Goal: Transaction & Acquisition: Register for event/course

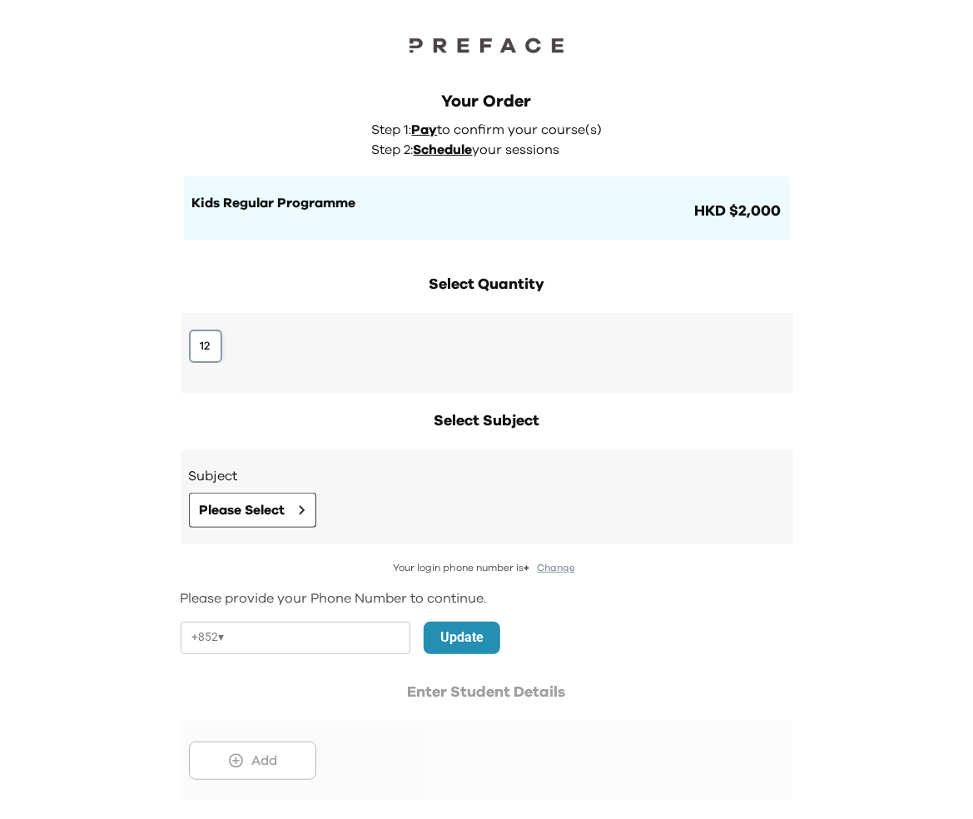
click at [202, 339] on button "12" at bounding box center [205, 346] width 33 height 33
click at [222, 510] on span "Please Select" at bounding box center [243, 510] width 86 height 20
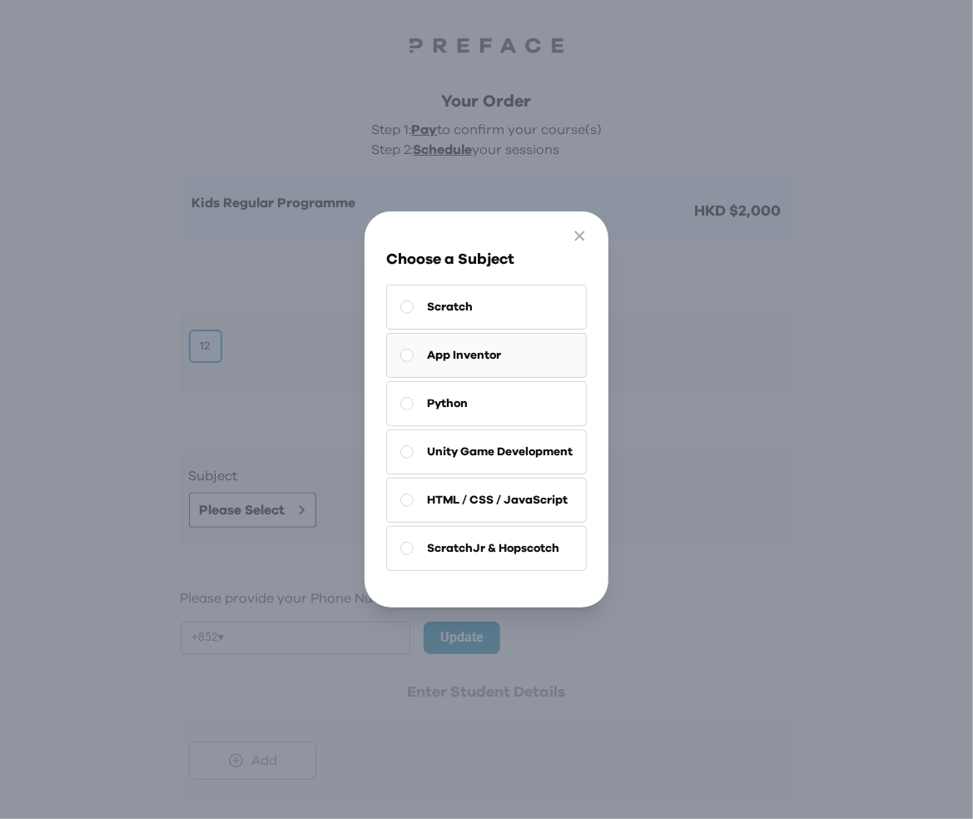
click at [468, 354] on span "App Inventor" at bounding box center [464, 355] width 74 height 17
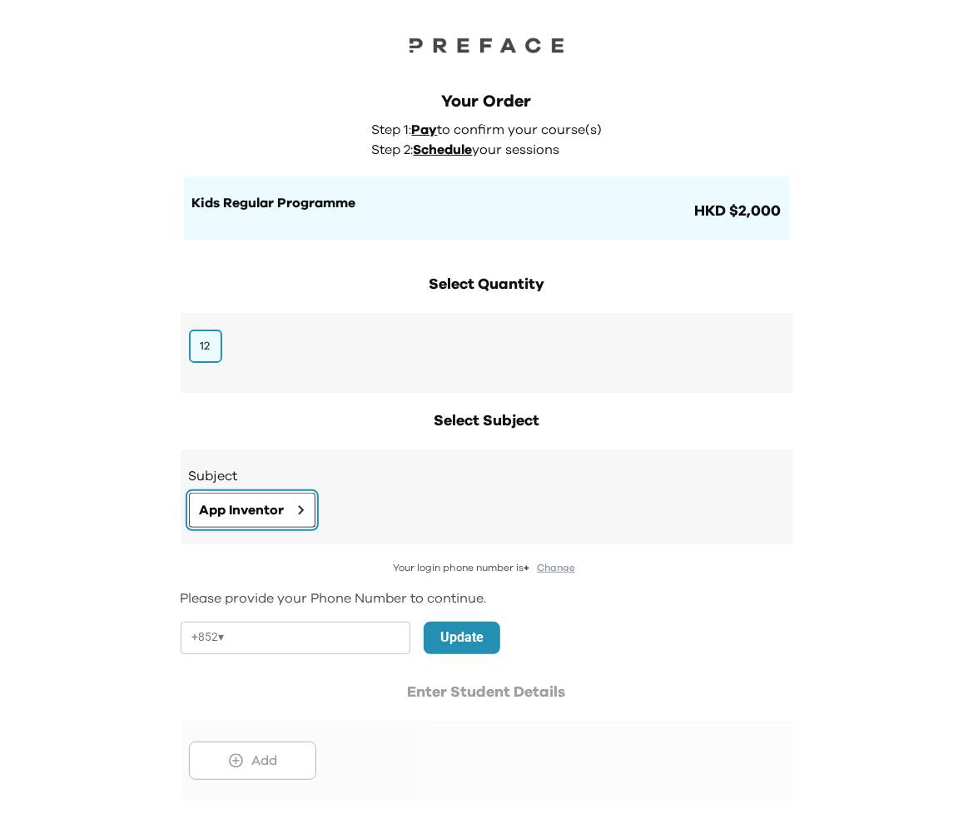
click at [268, 513] on span "App Inventor" at bounding box center [242, 510] width 85 height 20
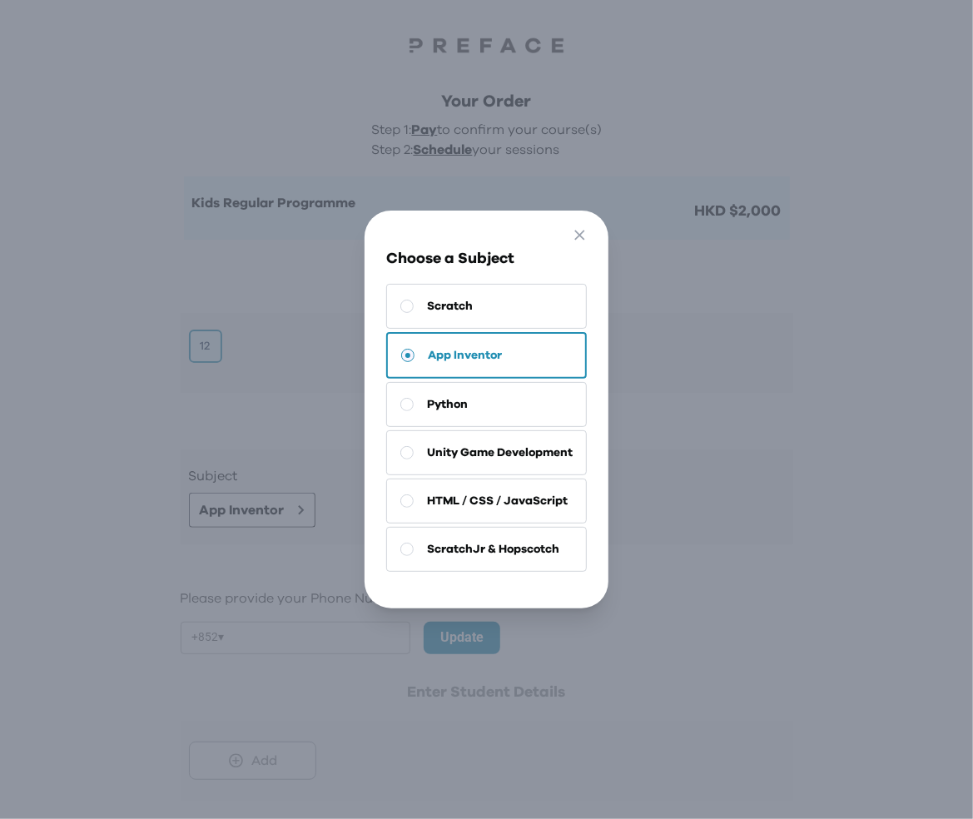
click at [162, 519] on div "Go Back Close Choose a Subject Scratch App Inventor Python Unity Game Developme…" at bounding box center [486, 409] width 973 height 819
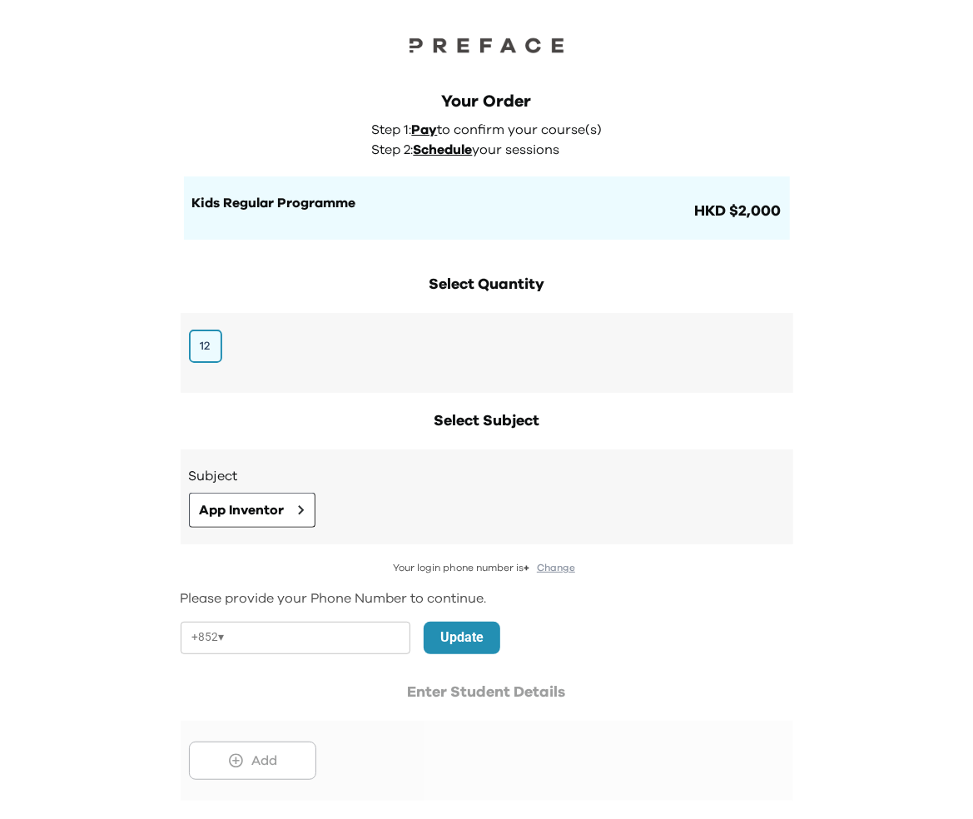
click at [231, 654] on select "**** **** *** *** *** **" at bounding box center [215, 637] width 46 height 35
click at [282, 642] on input "tel" at bounding box center [320, 638] width 179 height 32
paste input "********"
type input "********"
click at [194, 686] on div at bounding box center [487, 741] width 613 height 120
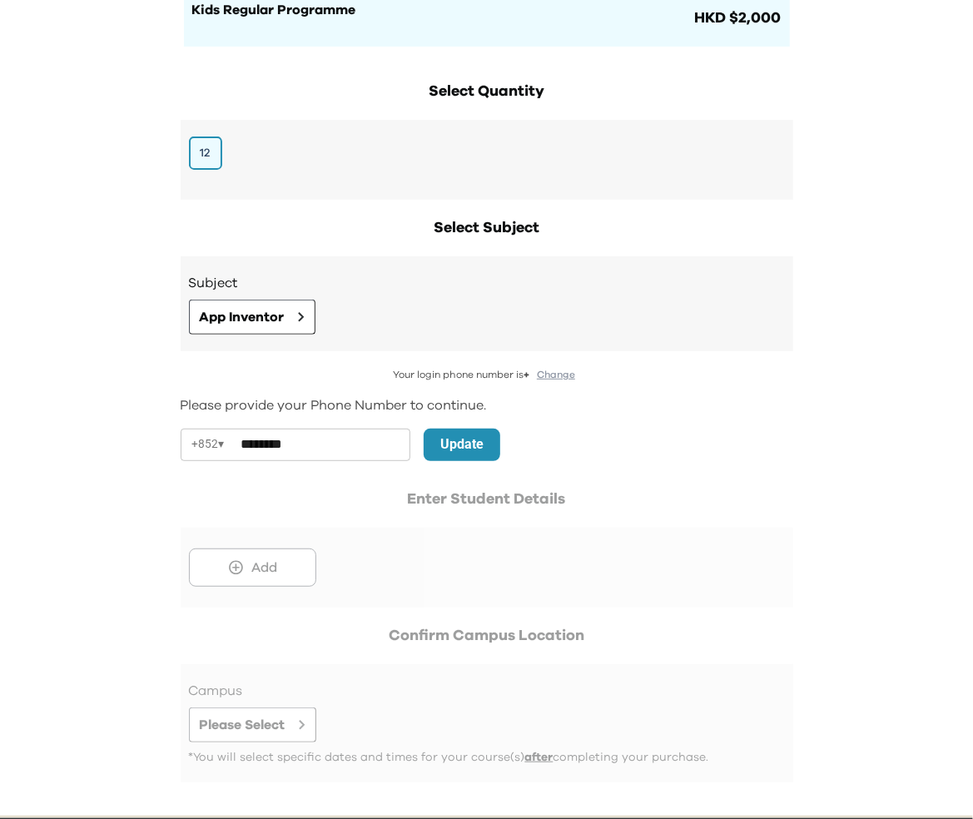
scroll to position [260, 0]
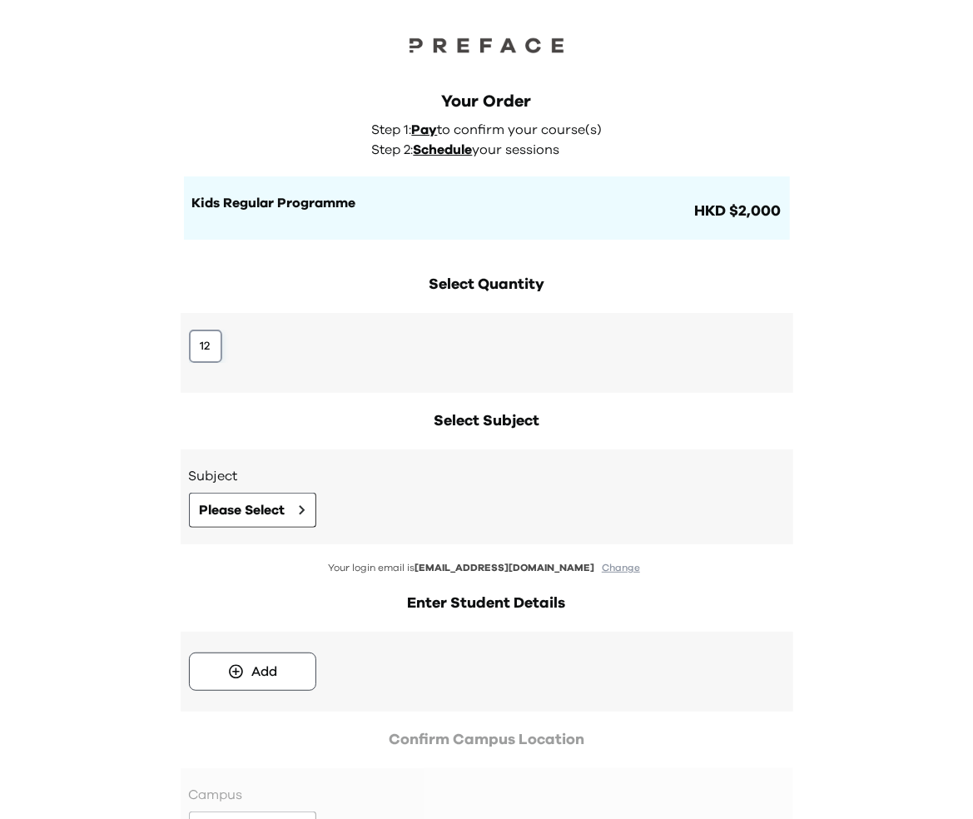
click at [211, 346] on button "12" at bounding box center [205, 346] width 33 height 33
click at [247, 523] on button "Please Select" at bounding box center [252, 510] width 127 height 35
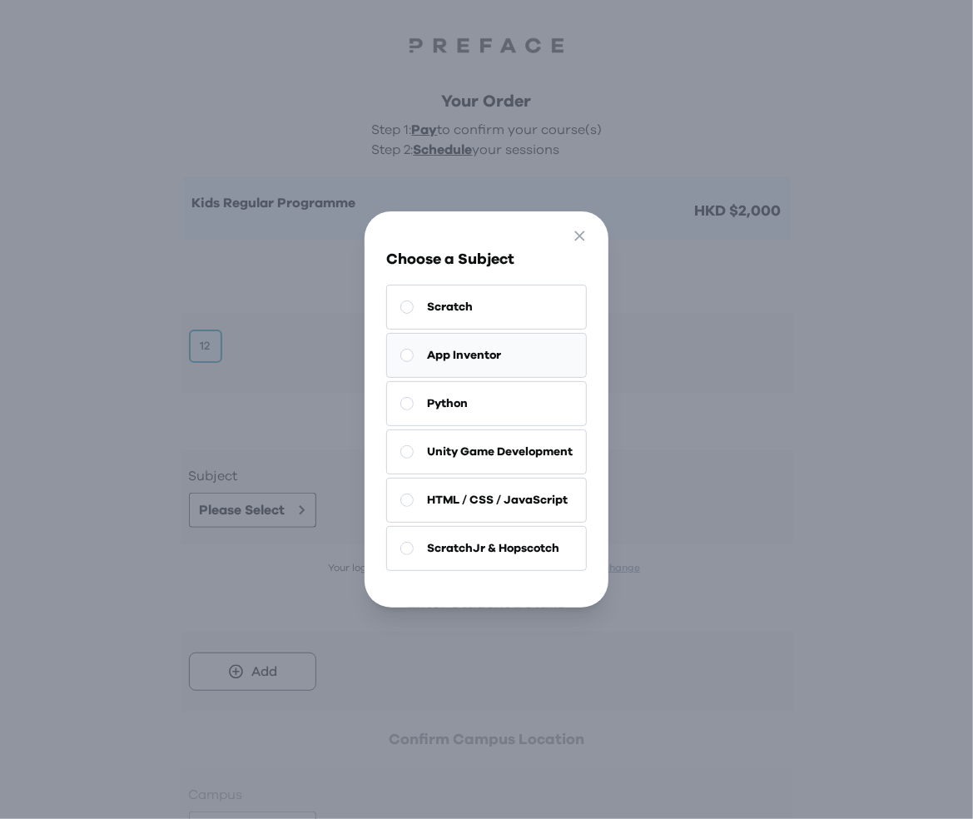
click at [451, 351] on span "App Inventor" at bounding box center [464, 355] width 74 height 17
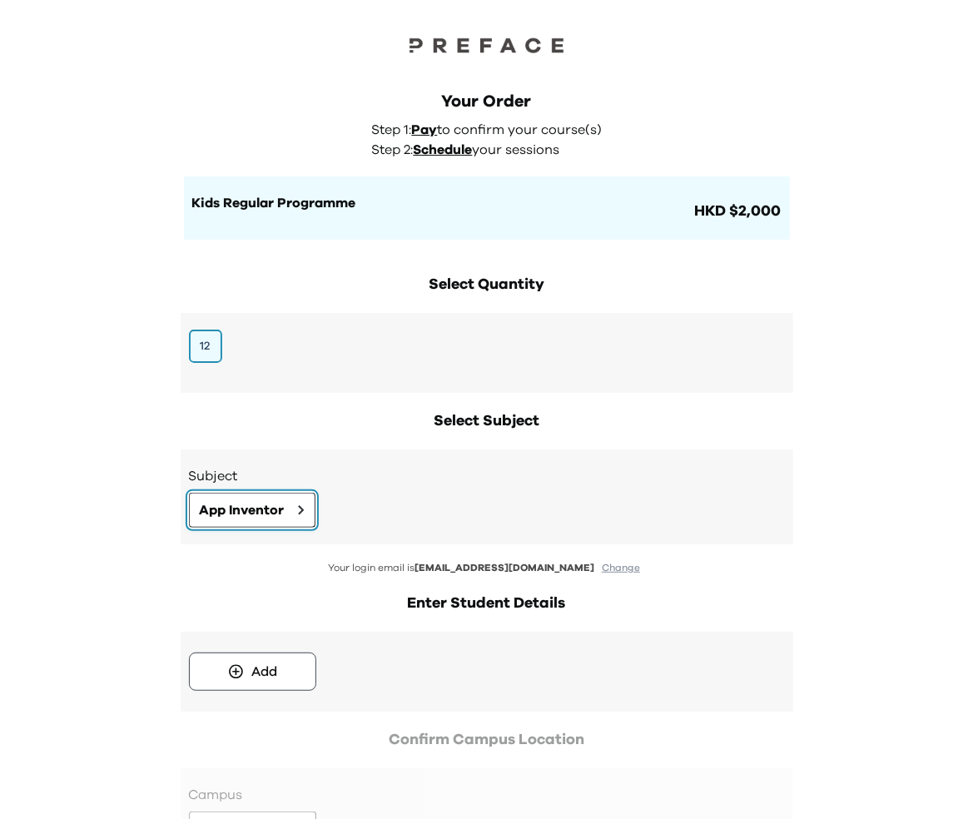
click at [277, 518] on span "App Inventor" at bounding box center [242, 510] width 85 height 20
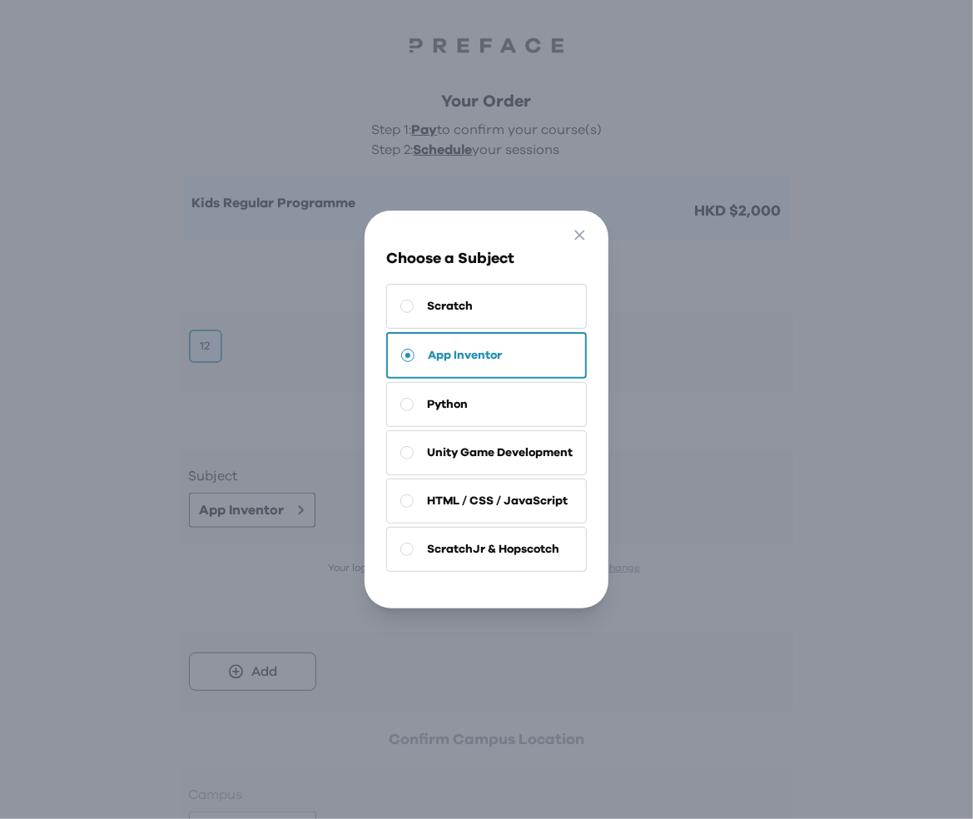
click at [507, 350] on button "App Inventor" at bounding box center [486, 355] width 201 height 47
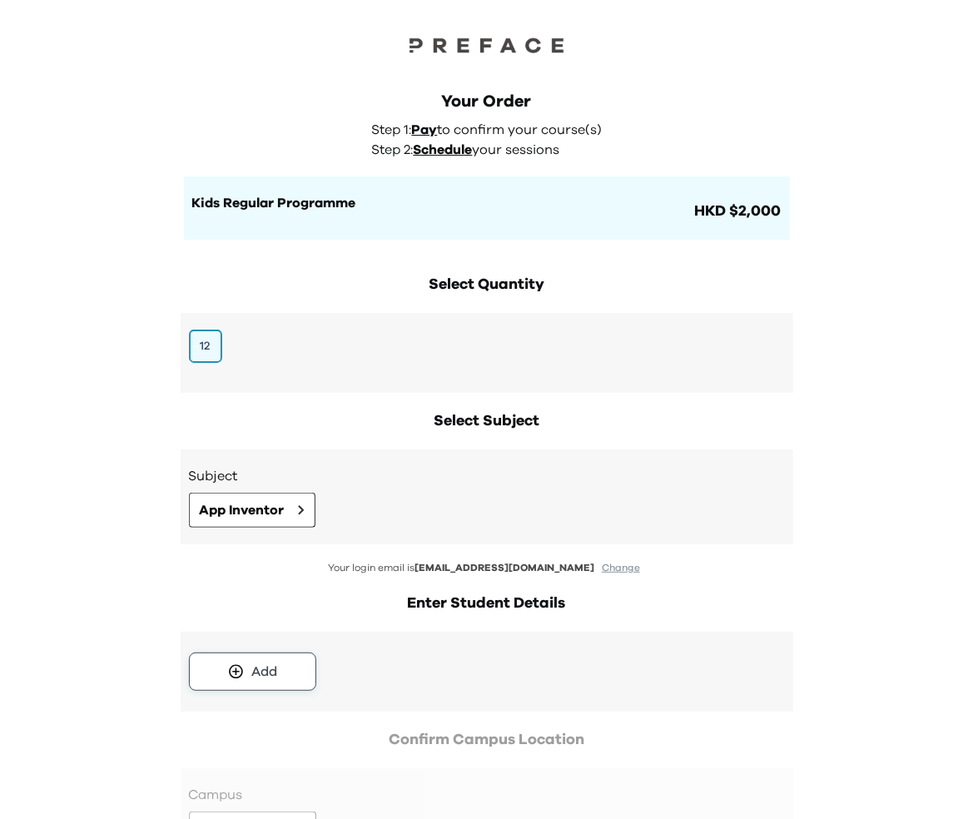
click at [272, 669] on div "Add" at bounding box center [264, 672] width 26 height 20
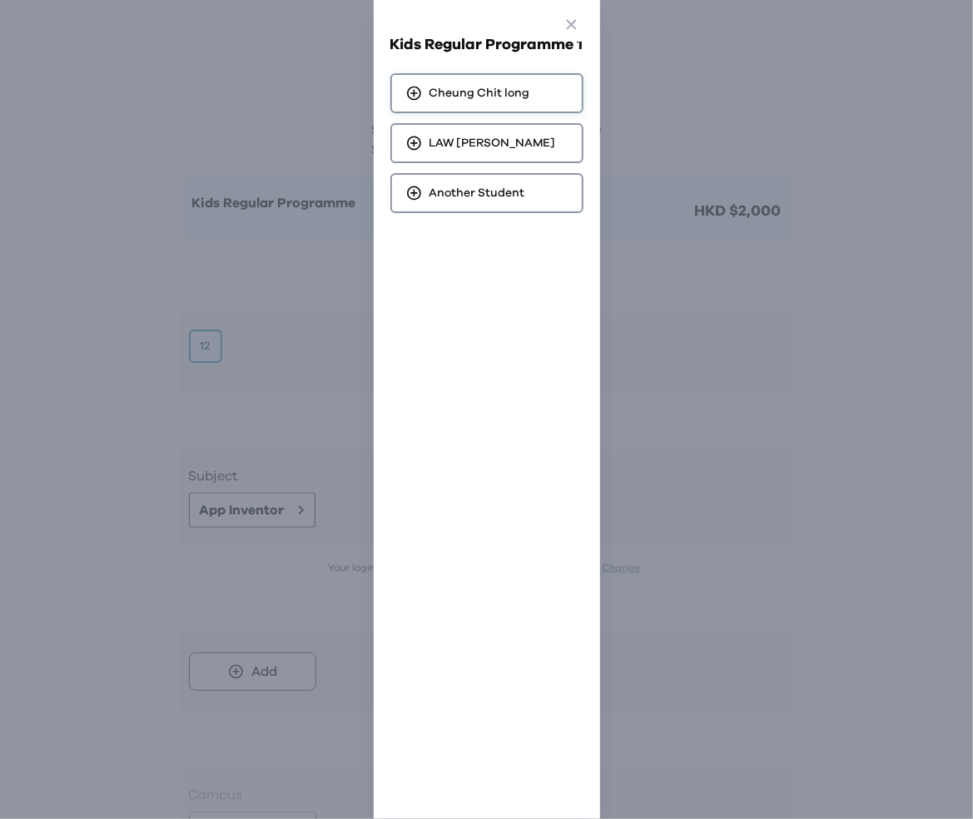
click at [495, 99] on span "[PERSON_NAME] Chit long" at bounding box center [480, 93] width 101 height 17
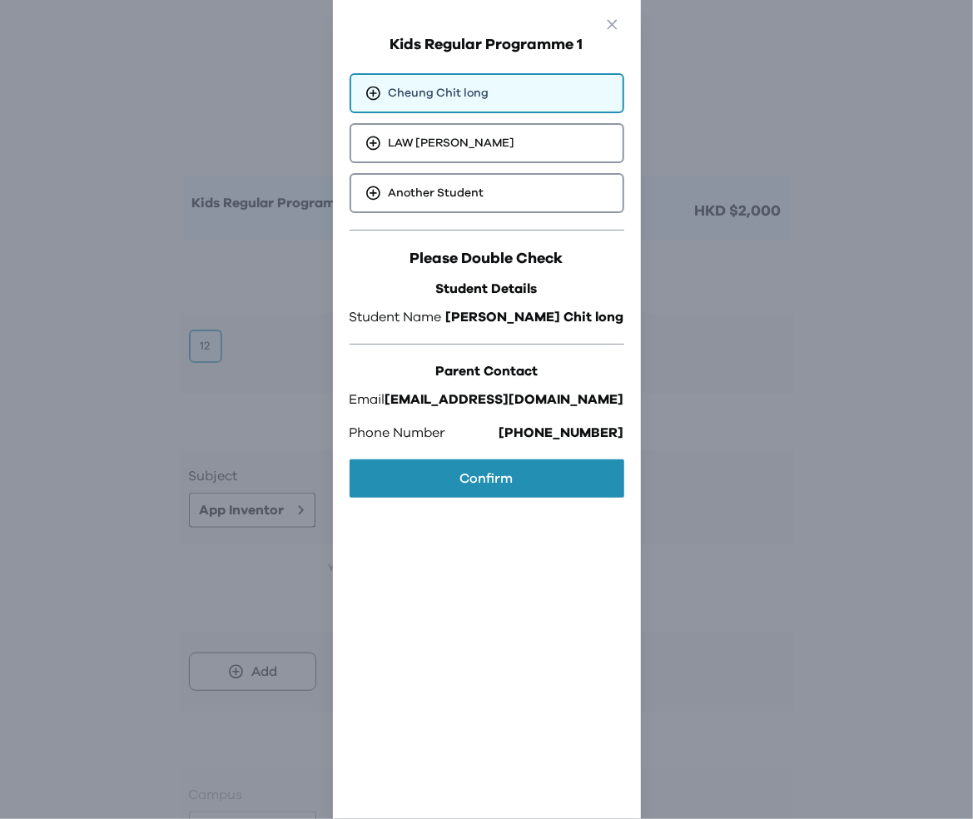
click at [117, 523] on div "Go Back Close Kids Regular Programme 1 [PERSON_NAME] Chit long LAW [PERSON_NAME…" at bounding box center [486, 409] width 973 height 819
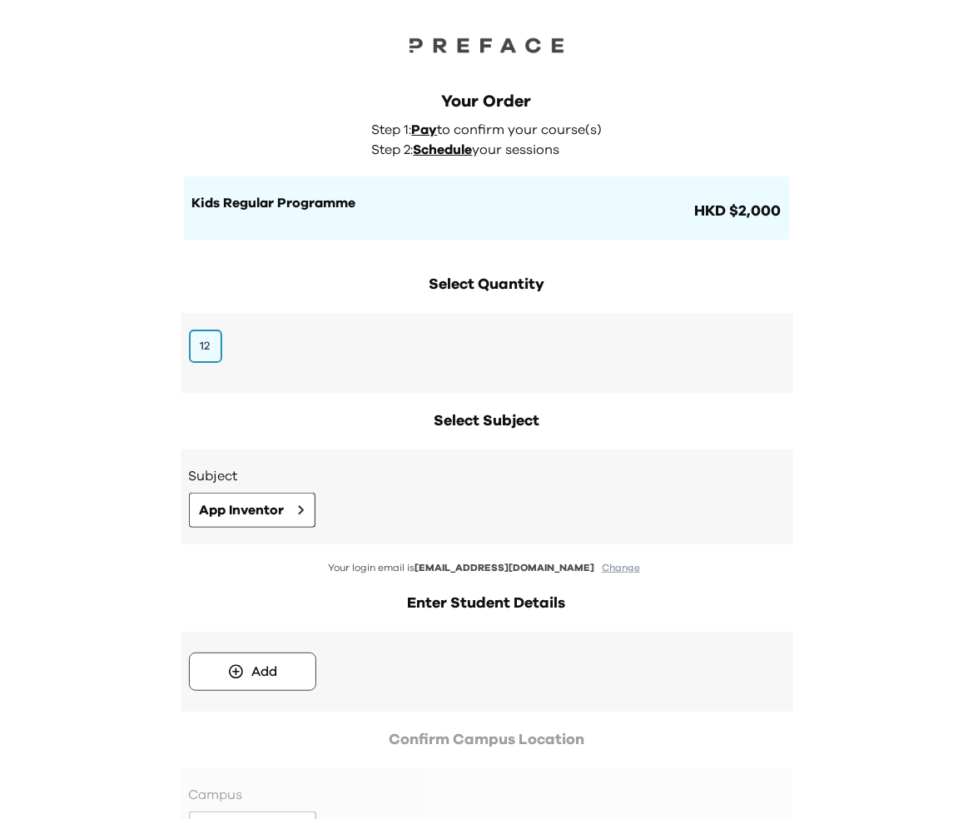
click at [211, 698] on div "Add" at bounding box center [487, 672] width 613 height 80
click at [213, 679] on button "Add" at bounding box center [252, 672] width 127 height 38
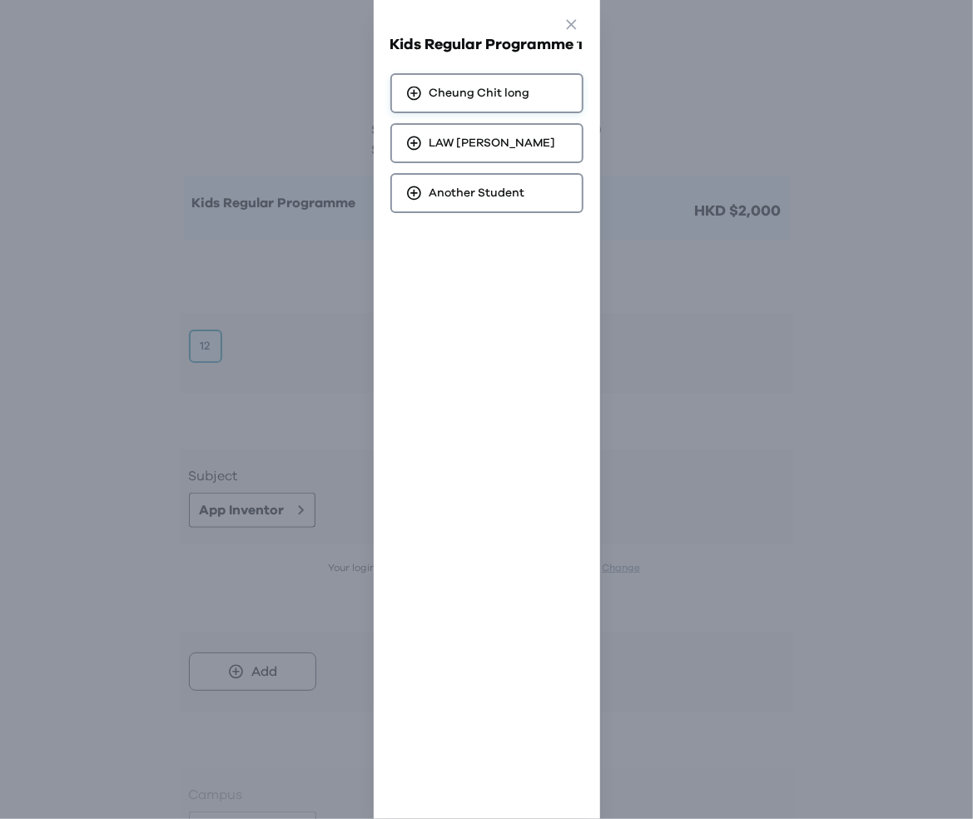
click at [519, 101] on span "[PERSON_NAME] Chit long" at bounding box center [480, 93] width 101 height 17
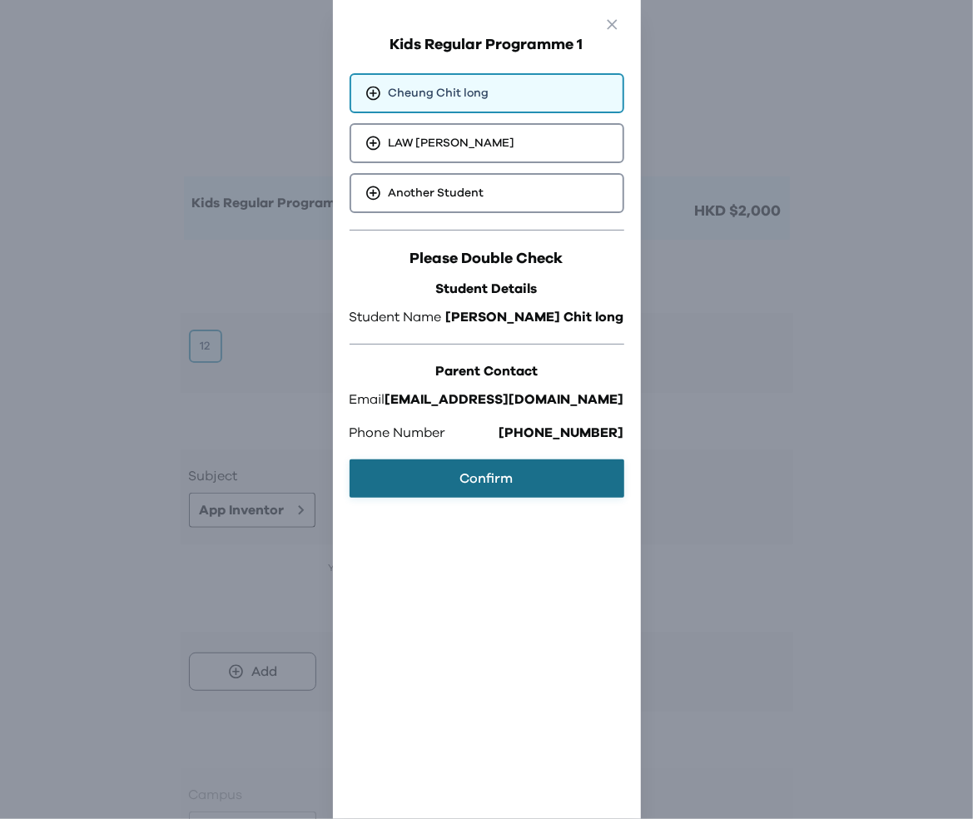
click at [485, 478] on button "Confirm" at bounding box center [487, 479] width 275 height 38
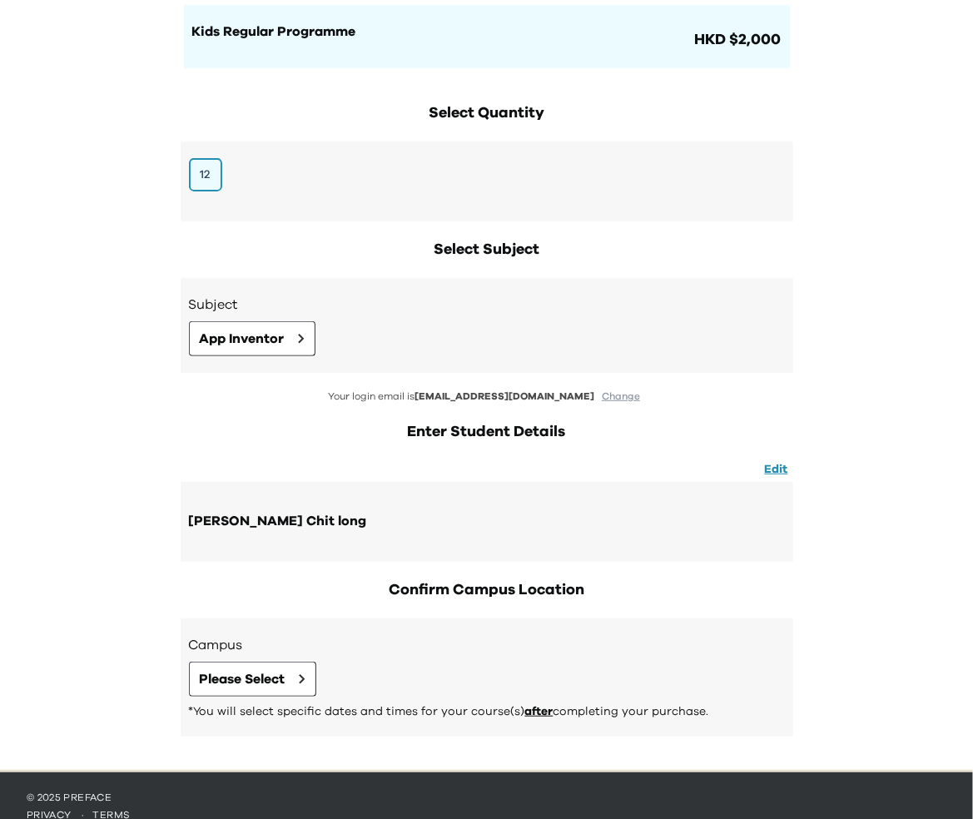
scroll to position [192, 0]
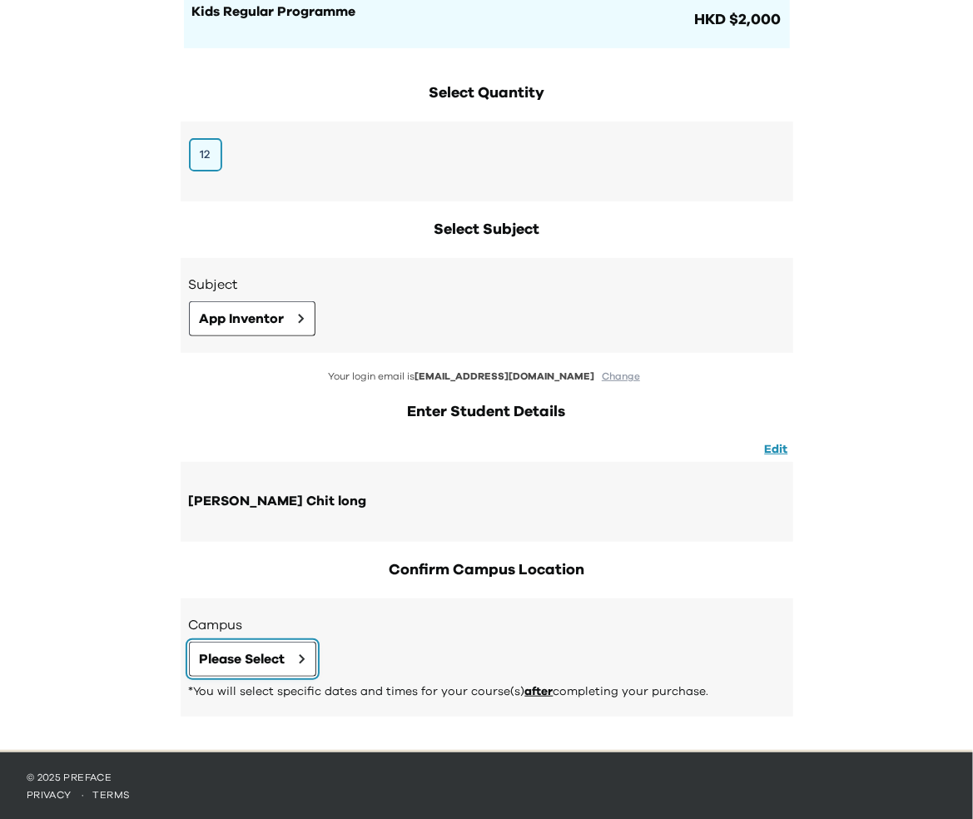
click at [262, 655] on span "Please Select" at bounding box center [243, 659] width 86 height 20
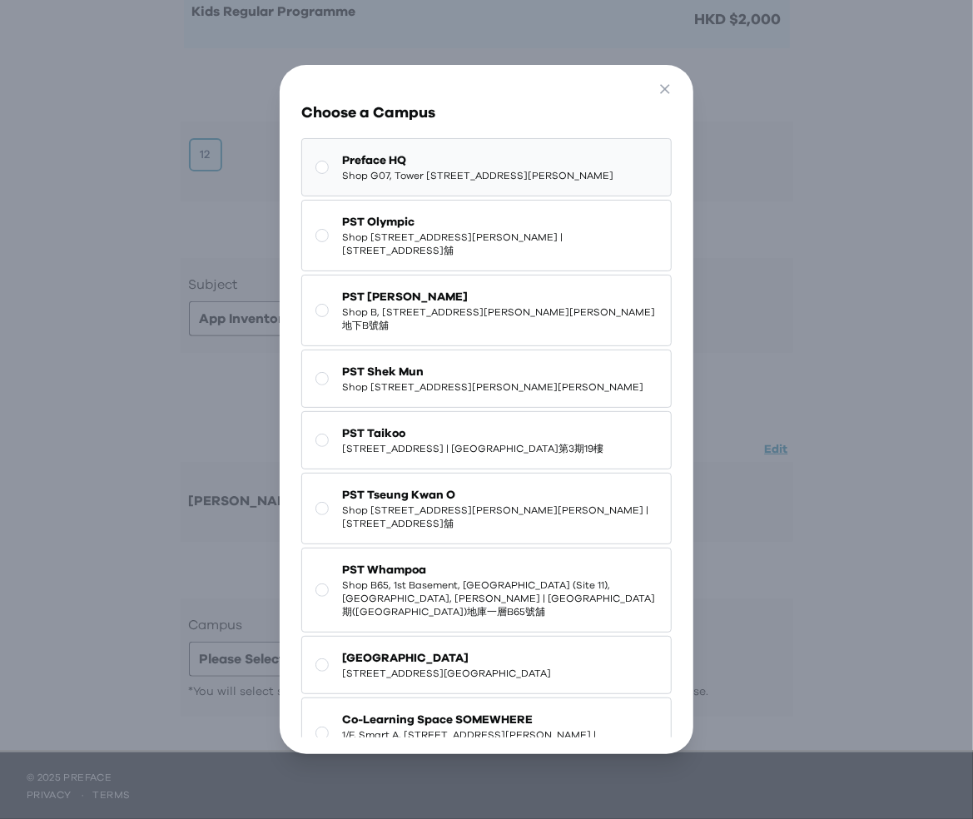
click at [421, 162] on span "Preface HQ" at bounding box center [477, 160] width 271 height 17
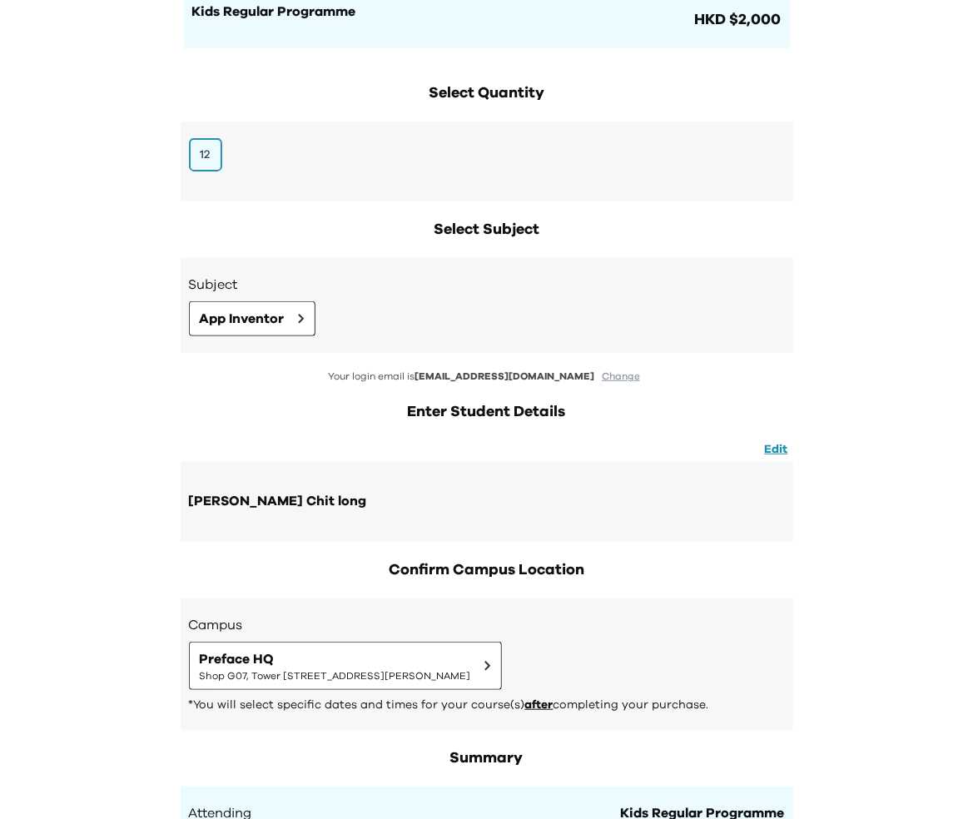
click at [101, 496] on div "Your Order Step 1: Pay to confirm your course(s) Step 2: Schedule your sessions…" at bounding box center [486, 794] width 973 height 1972
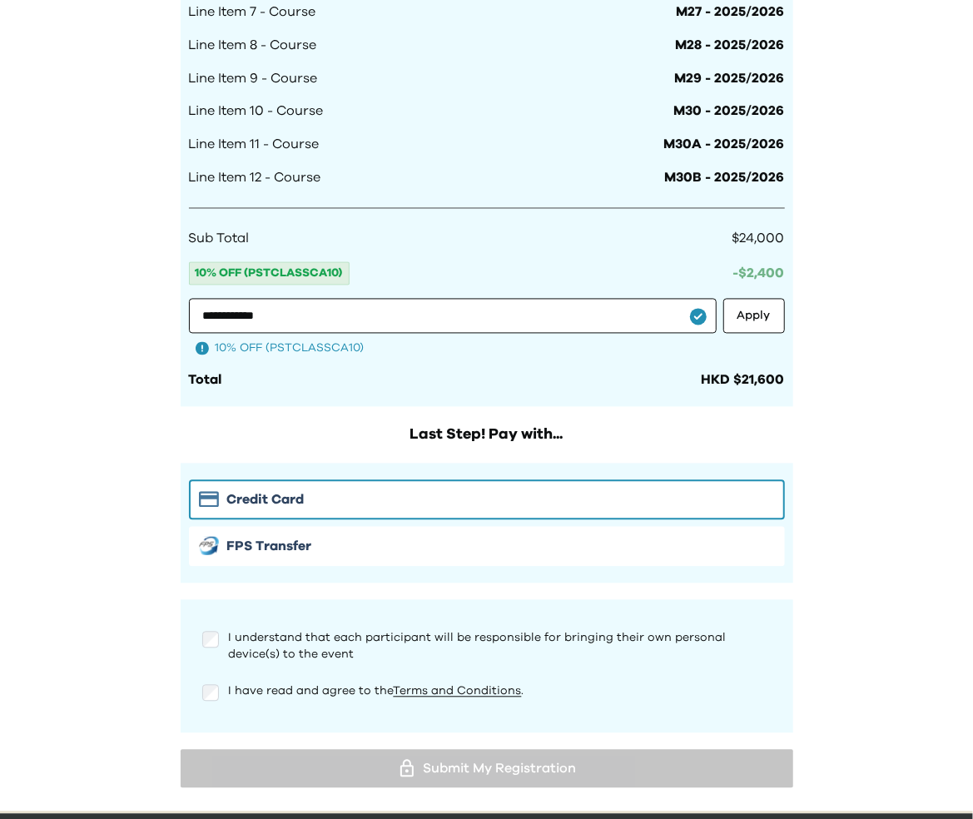
scroll to position [1420, 0]
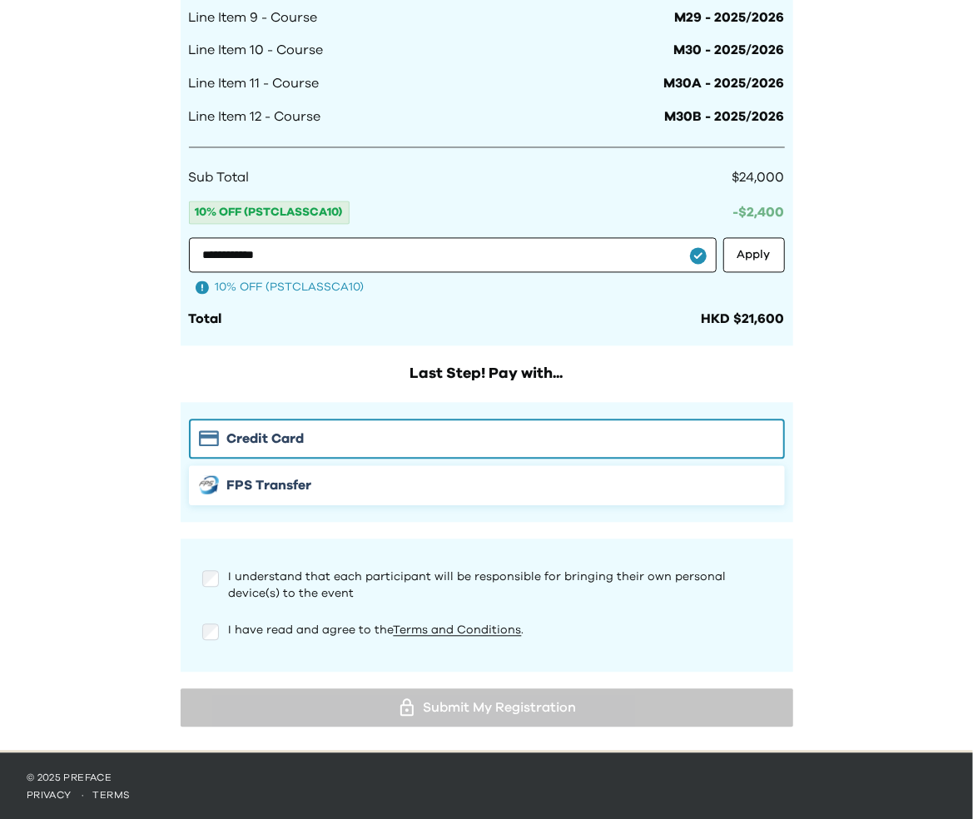
click at [261, 484] on span "FPS Transfer" at bounding box center [269, 486] width 85 height 20
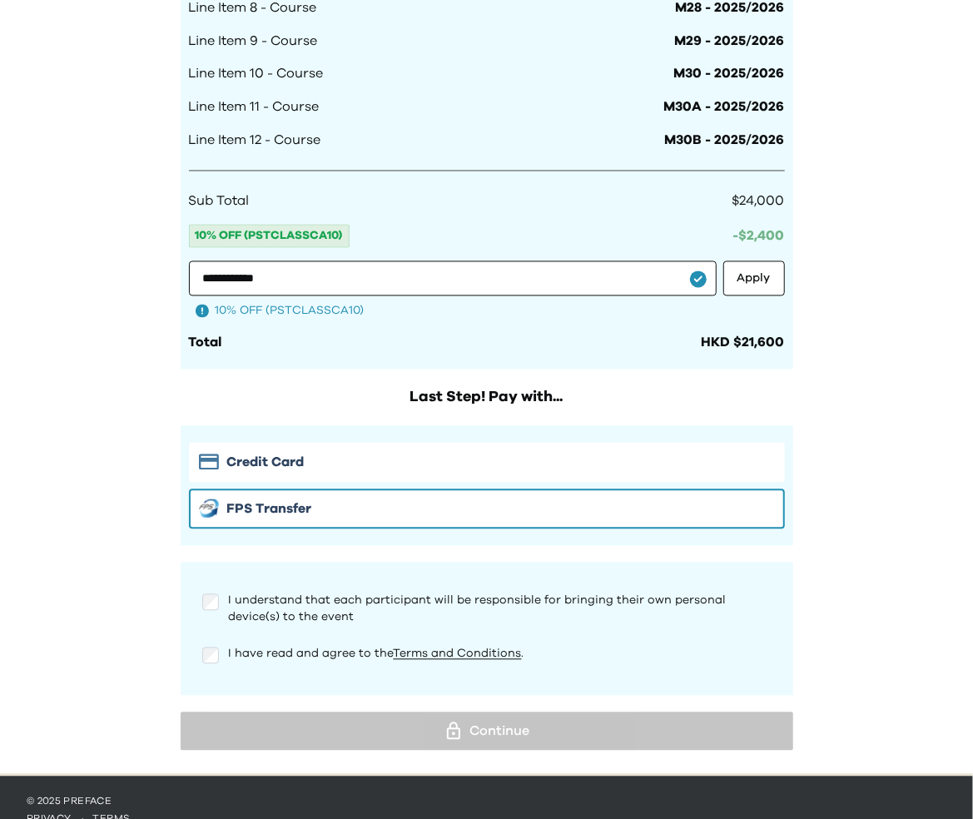
click at [212, 631] on div "I understand that each participant will be responsible for bringing their own p…" at bounding box center [487, 630] width 596 height 100
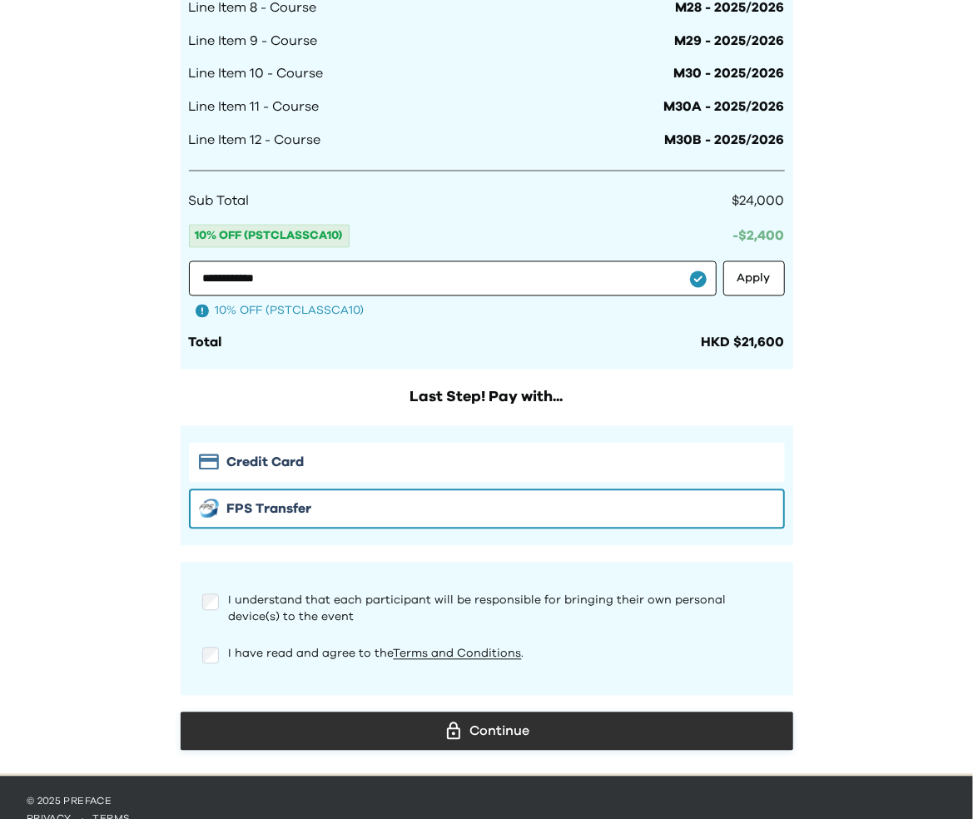
click at [299, 720] on div "Continue" at bounding box center [487, 731] width 586 height 25
